Goal: Task Accomplishment & Management: Use online tool/utility

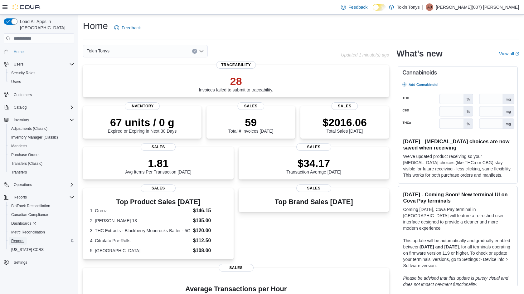
click at [17, 238] on span "Reports" at bounding box center [17, 240] width 13 height 5
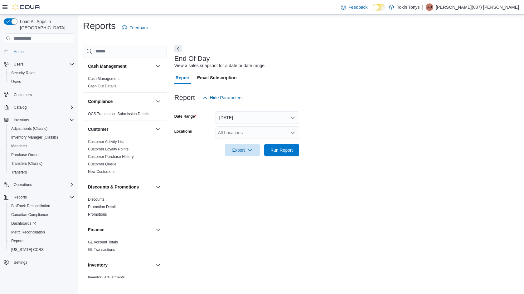
click at [282, 156] on div at bounding box center [346, 159] width 344 height 7
click at [280, 153] on span "Run Report" at bounding box center [281, 150] width 22 height 6
